Goal: Task Accomplishment & Management: Manage account settings

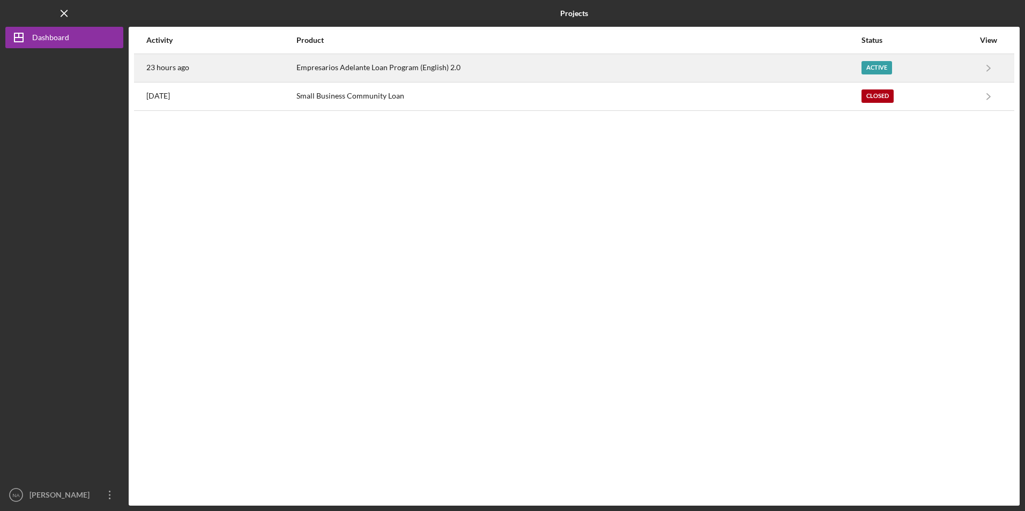
click at [384, 63] on div "Empresarios Adelante Loan Program (English) 2.0" at bounding box center [577, 68] width 563 height 27
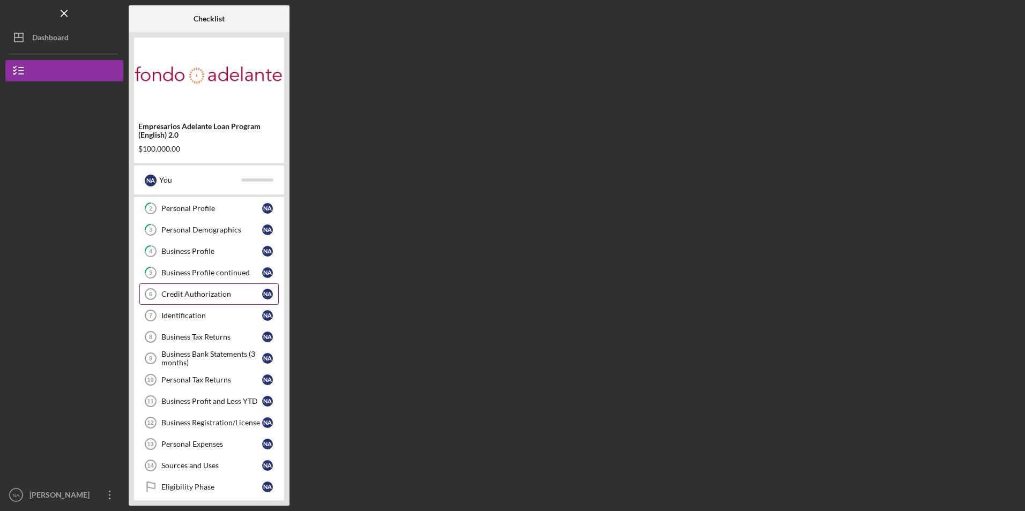
scroll to position [75, 0]
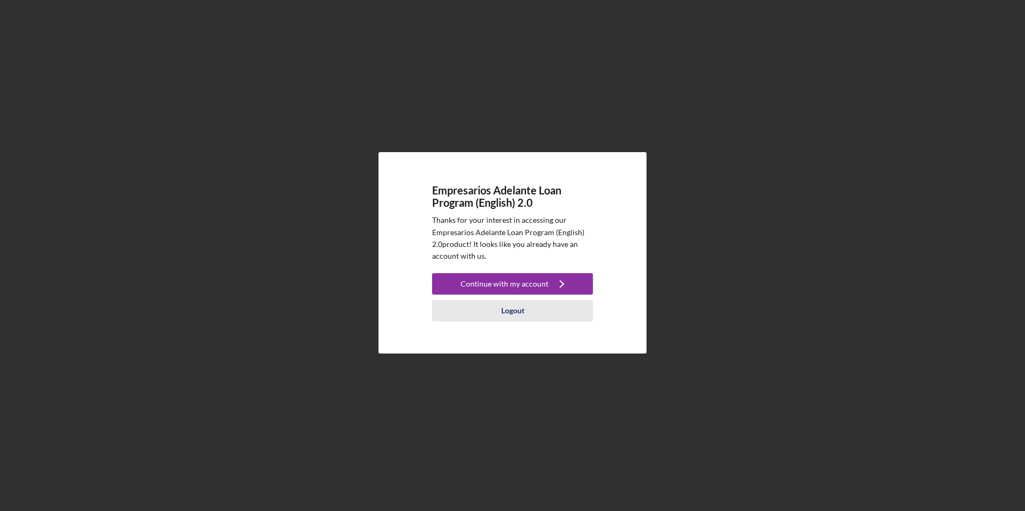
click at [514, 308] on div "Logout" at bounding box center [512, 310] width 23 height 21
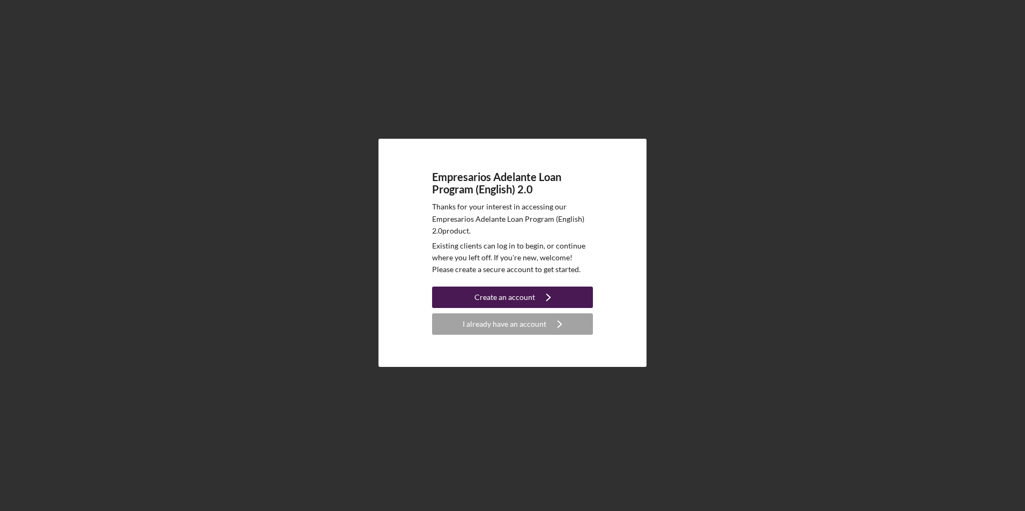
click at [499, 295] on div "Create an account" at bounding box center [504, 297] width 61 height 21
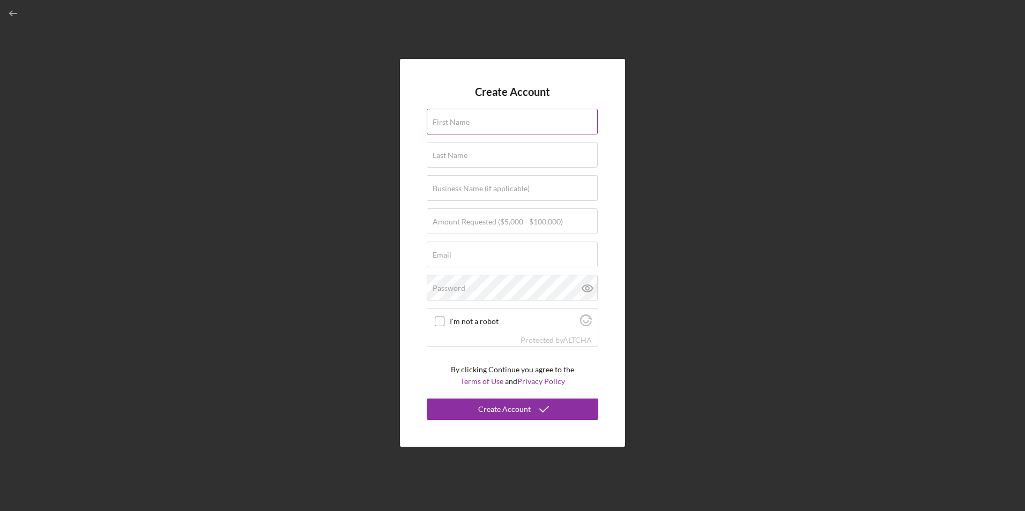
click at [489, 123] on input "First Name" at bounding box center [512, 122] width 171 height 26
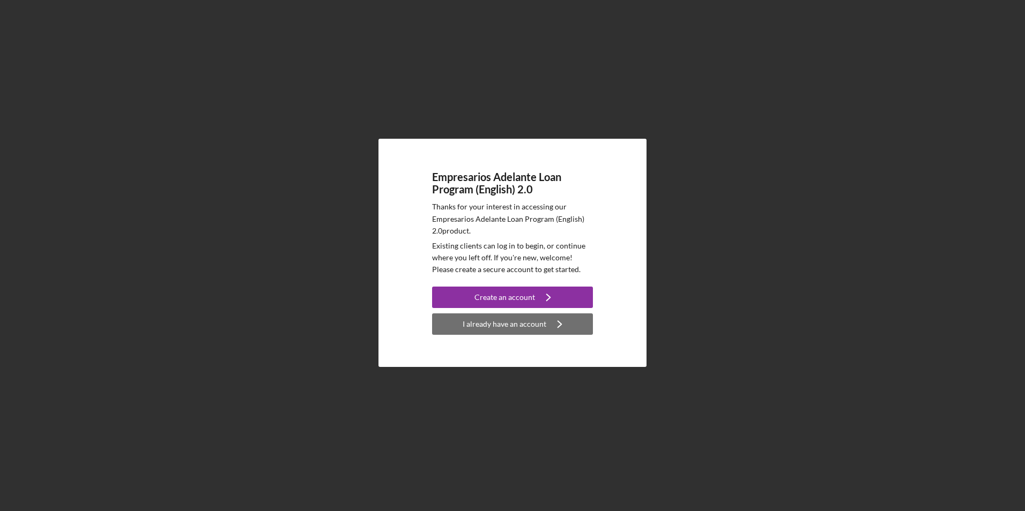
click at [470, 322] on div "I already have an account" at bounding box center [505, 324] width 84 height 21
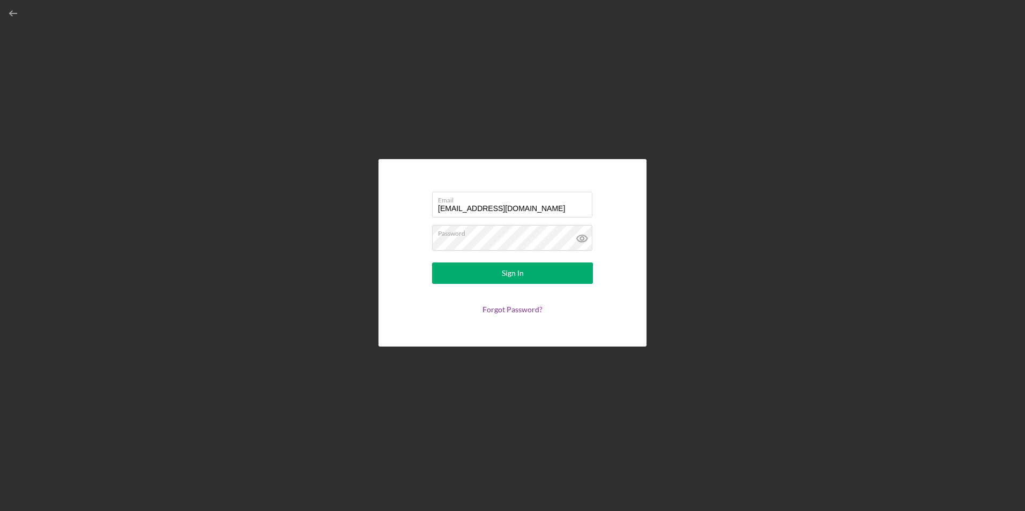
drag, startPoint x: 529, startPoint y: 206, endPoint x: 353, endPoint y: 207, distance: 175.8
click at [355, 208] on div "Email [EMAIL_ADDRESS][DOMAIN_NAME] Password Sign In Forgot Password?" at bounding box center [512, 253] width 1014 height 506
click at [390, 224] on div "Email [EMAIL_ADDRESS][DOMAIN_NAME] Password Sign In Forgot Password?" at bounding box center [512, 253] width 268 height 188
click at [453, 271] on button "Sign In" at bounding box center [512, 273] width 161 height 21
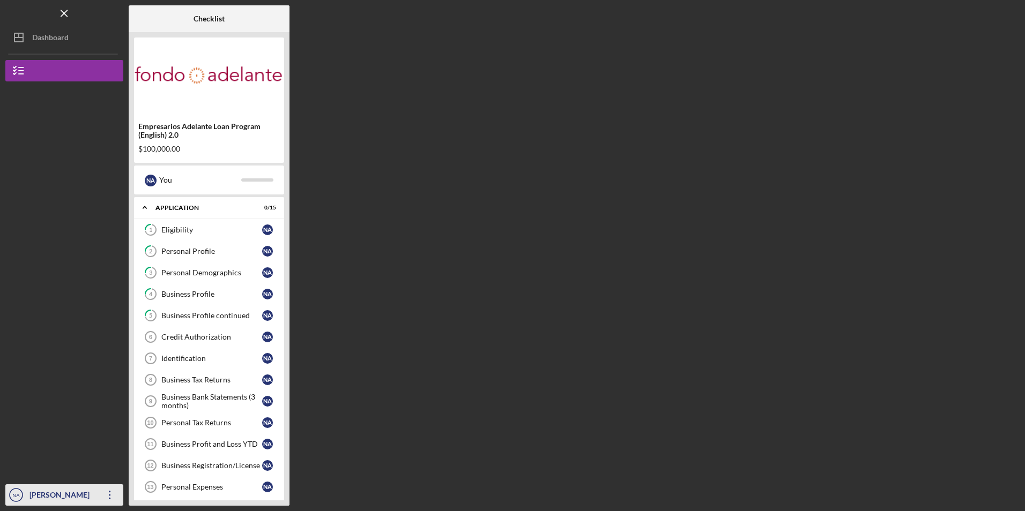
drag, startPoint x: 92, startPoint y: 493, endPoint x: 91, endPoint y: 487, distance: 6.0
click at [92, 492] on div "[PERSON_NAME]" at bounding box center [62, 497] width 70 height 24
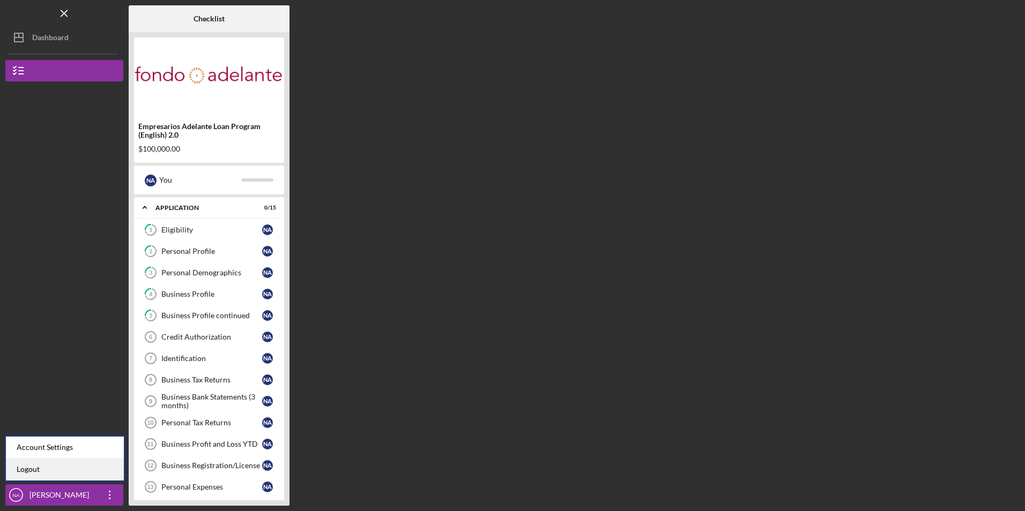
click at [85, 474] on link "Logout" at bounding box center [65, 470] width 118 height 22
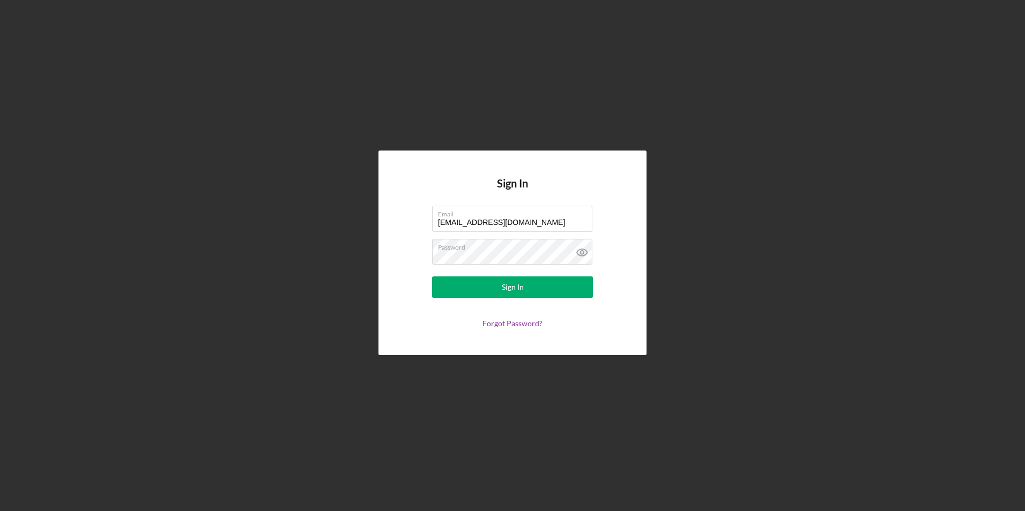
drag, startPoint x: 534, startPoint y: 220, endPoint x: 395, endPoint y: 221, distance: 139.4
click at [395, 221] on div "Sign In Email [EMAIL_ADDRESS][DOMAIN_NAME] Password Sign In Forgot Password?" at bounding box center [512, 253] width 268 height 204
click at [415, 250] on form "Email [EMAIL_ADDRESS][DOMAIN_NAME] Password Sign In Forgot Password?" at bounding box center [512, 267] width 214 height 122
drag, startPoint x: 532, startPoint y: 221, endPoint x: 356, endPoint y: 221, distance: 176.4
click at [356, 221] on div "Sign In Email [EMAIL_ADDRESS][DOMAIN_NAME] Password Sign In Forgot Password?" at bounding box center [512, 253] width 1014 height 506
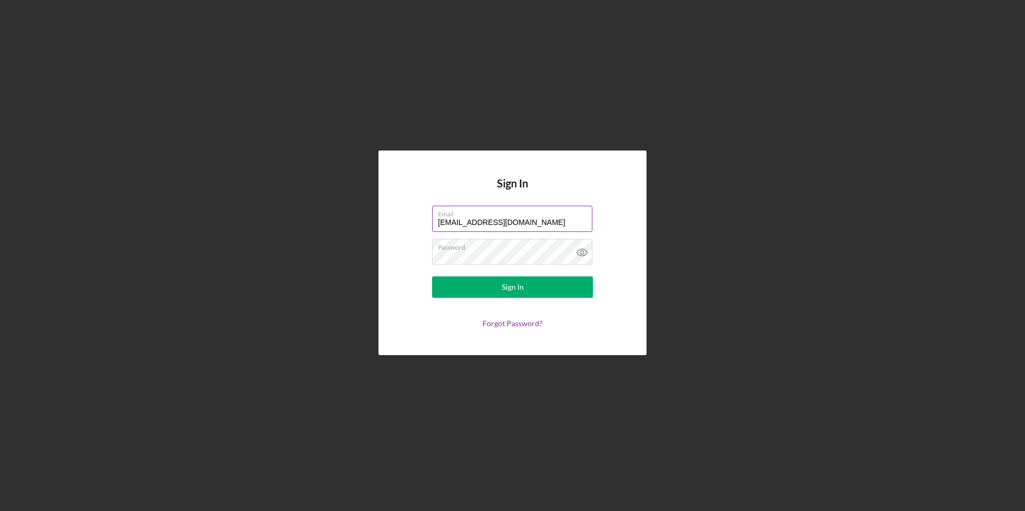
click at [558, 222] on input "[EMAIL_ADDRESS][DOMAIN_NAME]" at bounding box center [512, 219] width 160 height 26
click at [395, 199] on div "Sign In Email [EMAIL_ADDRESS][DOMAIN_NAME] Password Sign In Forgot Password?" at bounding box center [512, 253] width 268 height 204
drag, startPoint x: 531, startPoint y: 223, endPoint x: 303, endPoint y: 228, distance: 227.4
click at [303, 228] on div "Sign In Email [EMAIL_ADDRESS][DOMAIN_NAME] Password Sign In Forgot Password?" at bounding box center [512, 253] width 1014 height 506
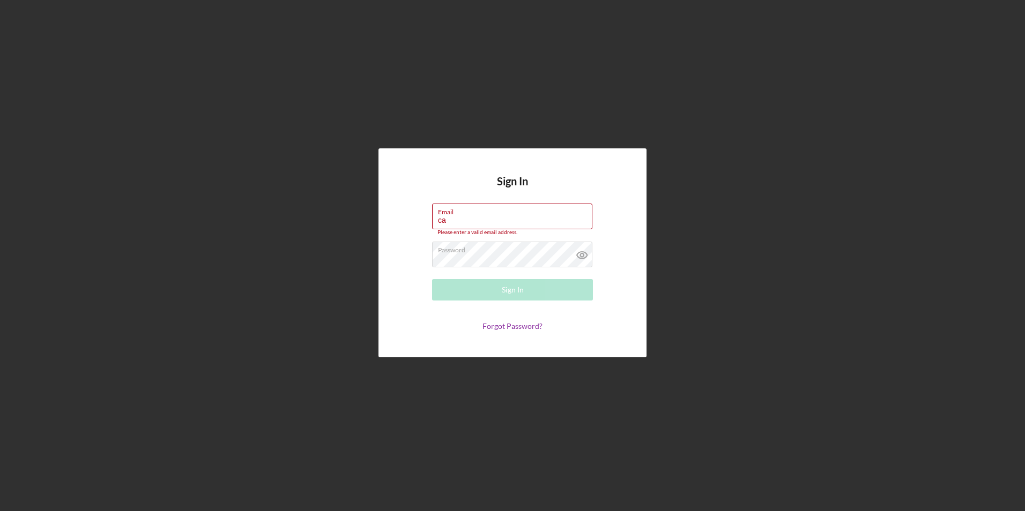
type input "[PERSON_NAME][EMAIL_ADDRESS][DOMAIN_NAME]"
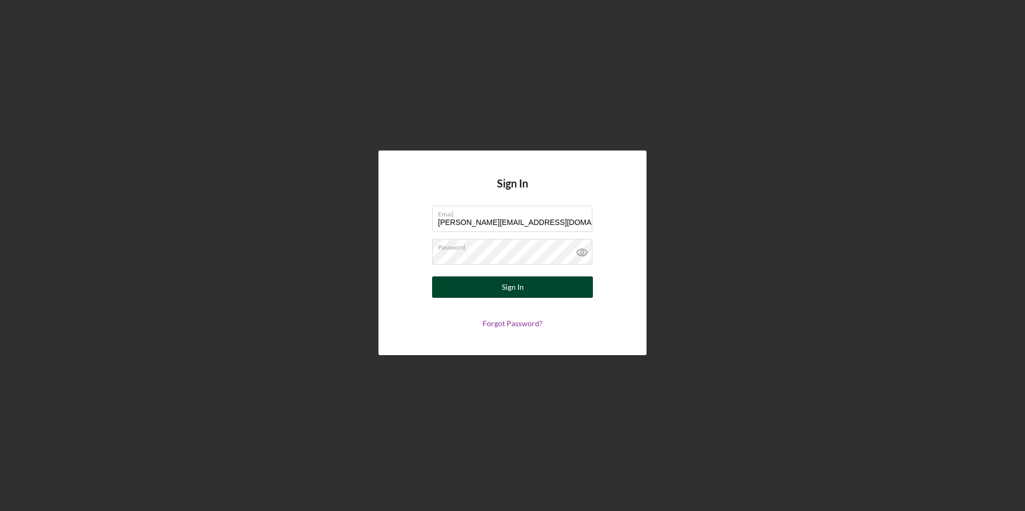
click at [470, 290] on button "Sign In" at bounding box center [512, 287] width 161 height 21
